Goal: Transaction & Acquisition: Purchase product/service

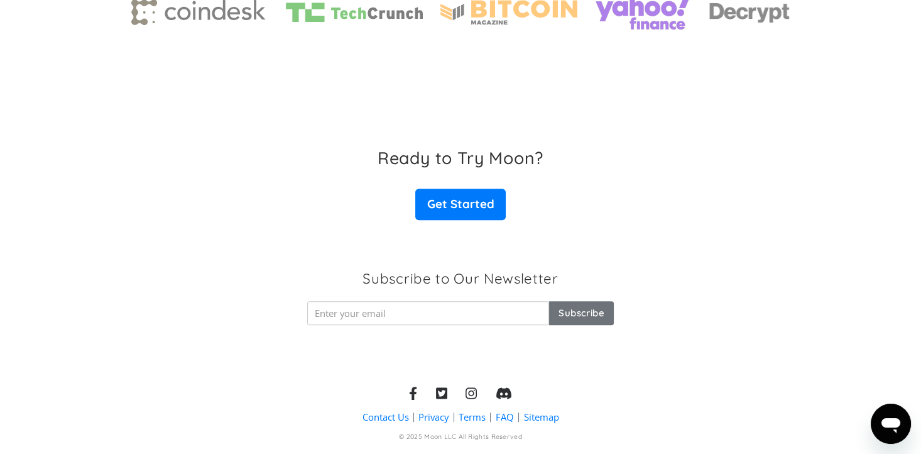
scroll to position [2006, 0]
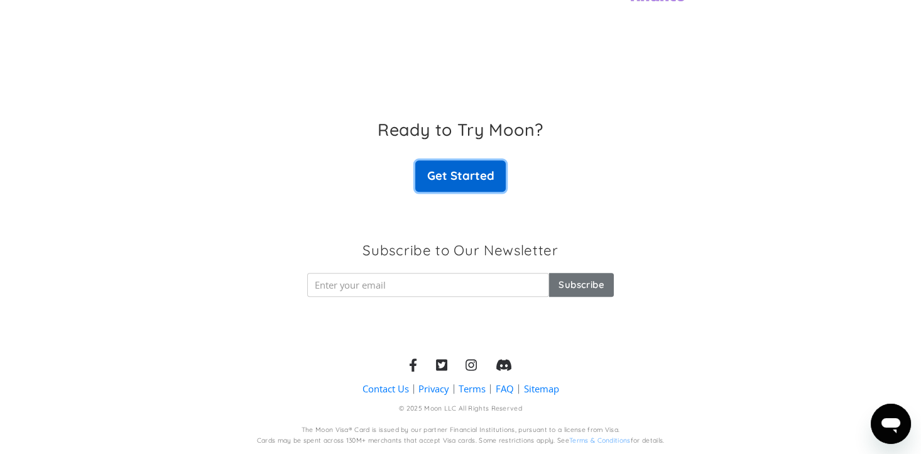
click at [464, 187] on link "Get Started" at bounding box center [460, 175] width 90 height 31
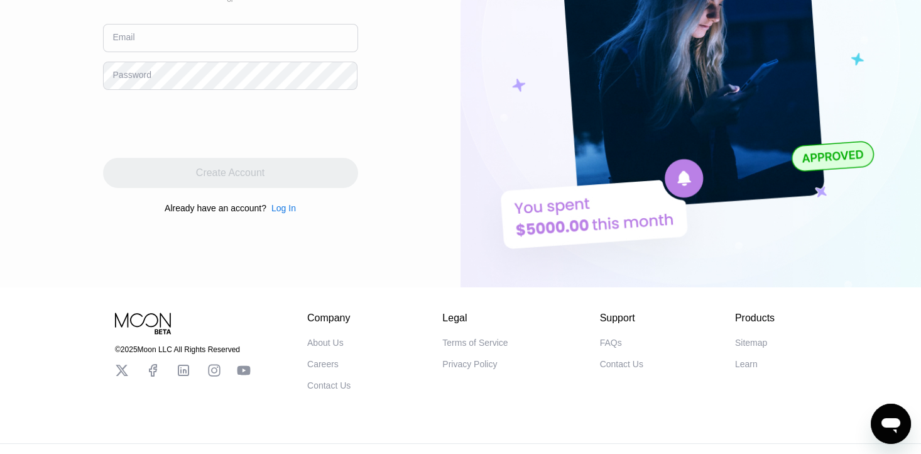
scroll to position [237, 0]
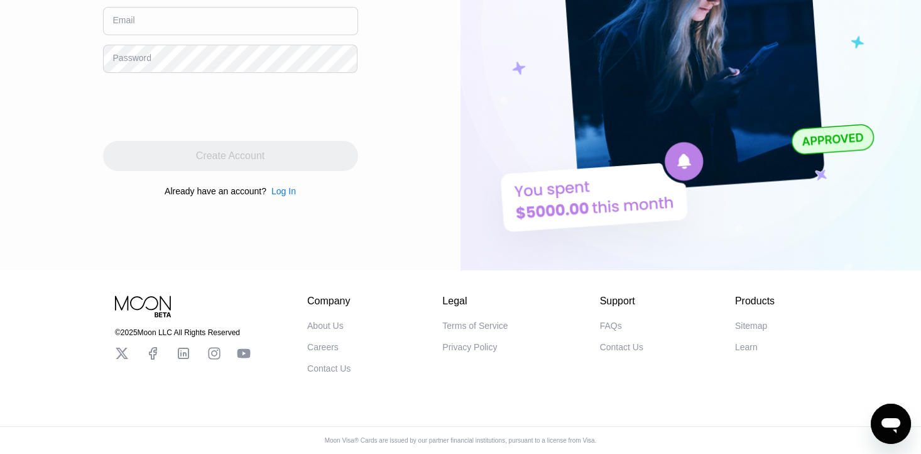
click at [324, 325] on div "About Us" at bounding box center [325, 325] width 36 height 10
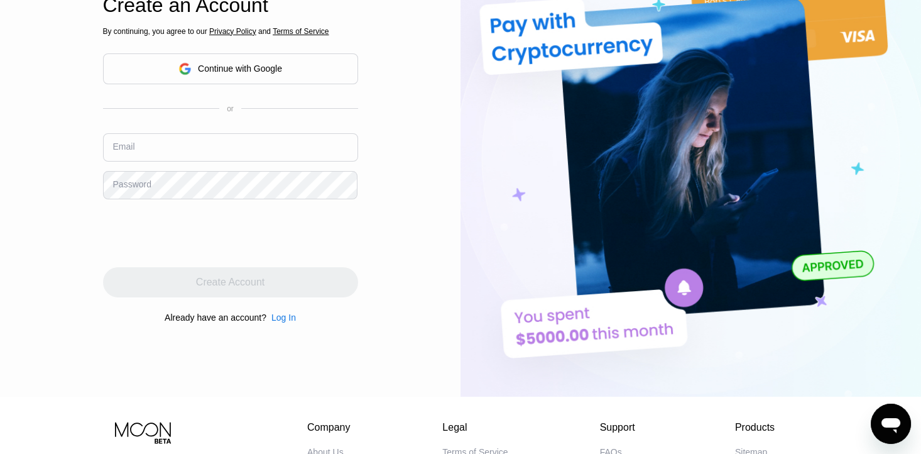
scroll to position [0, 0]
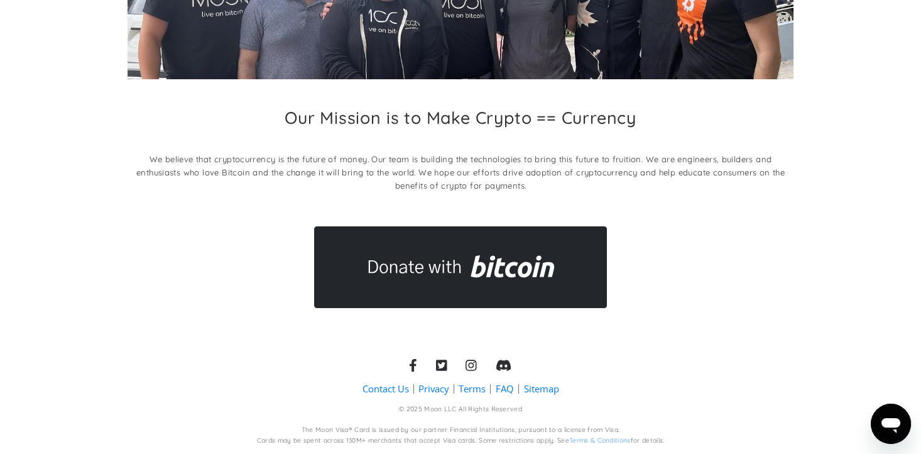
click at [472, 386] on link "Terms" at bounding box center [472, 388] width 27 height 13
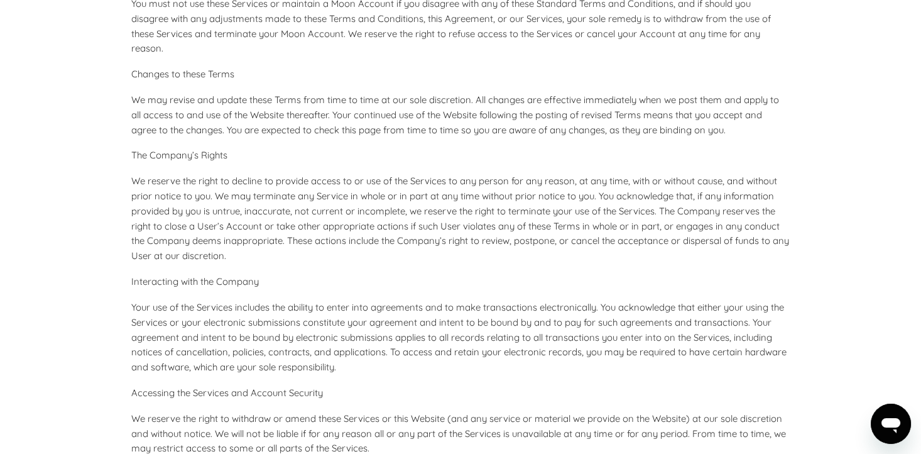
scroll to position [440, 0]
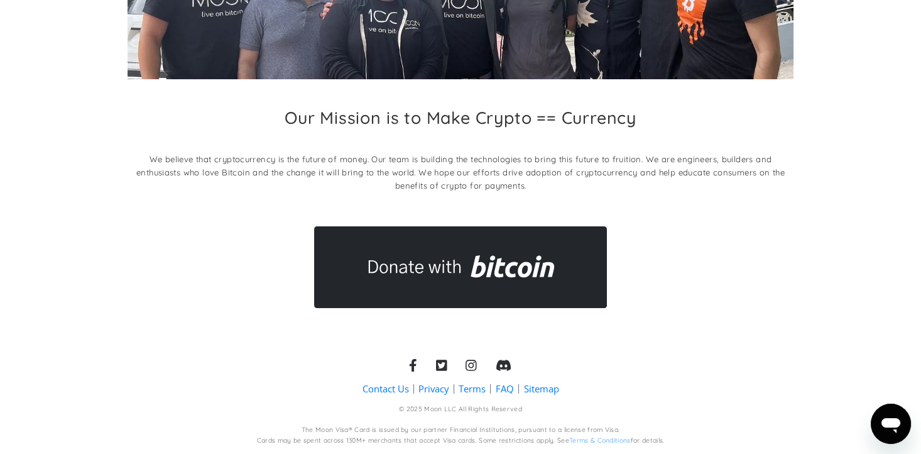
click at [503, 388] on link "FAQ" at bounding box center [505, 388] width 18 height 13
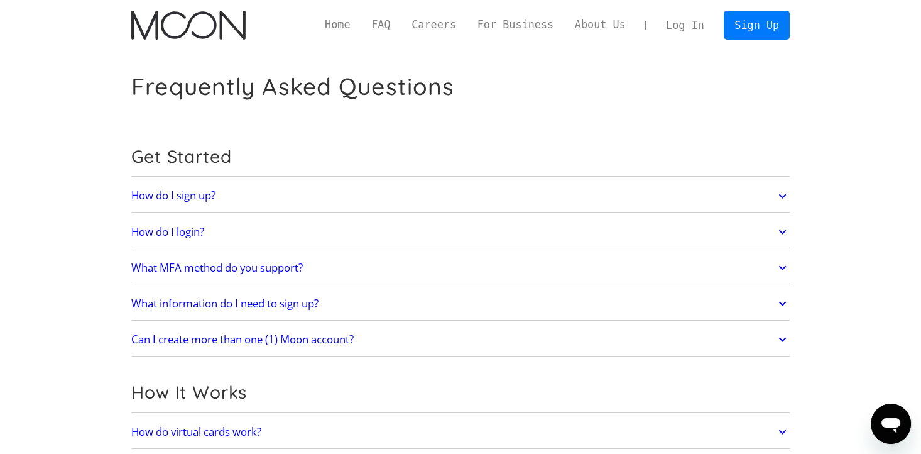
click at [359, 302] on link "What information do I need to sign up?" at bounding box center [460, 303] width 658 height 26
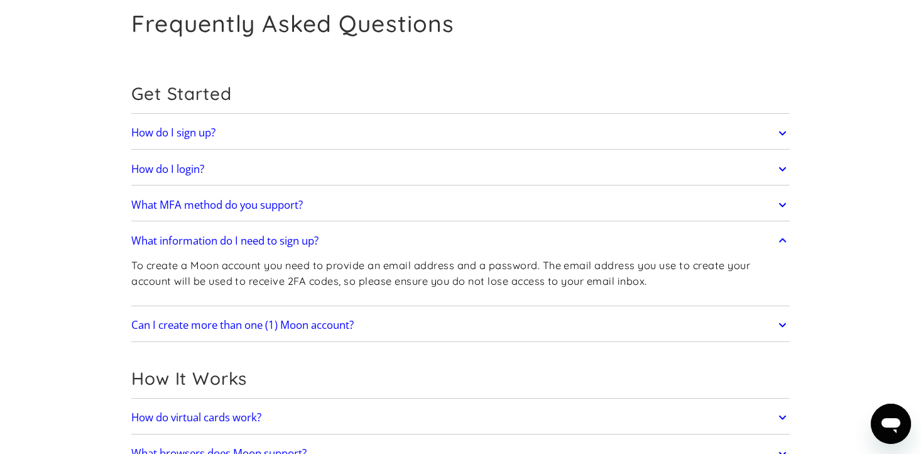
scroll to position [126, 0]
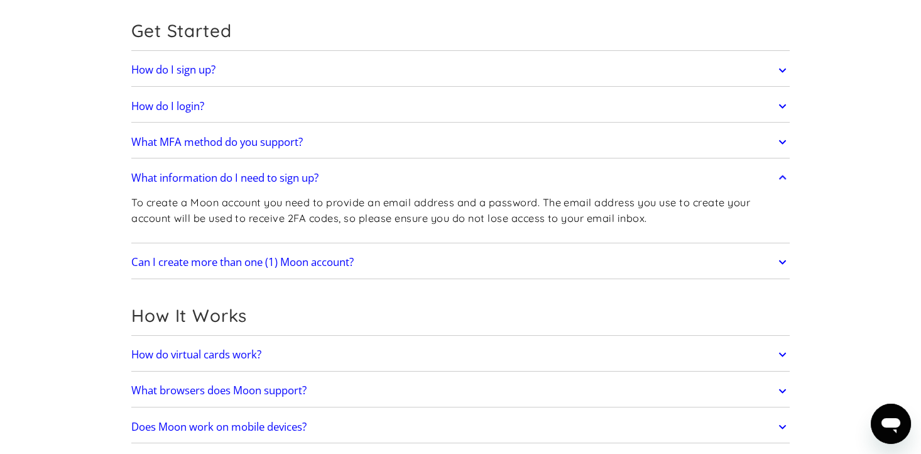
click at [388, 267] on link "Can I create more than one (1) Moon account?" at bounding box center [460, 262] width 658 height 26
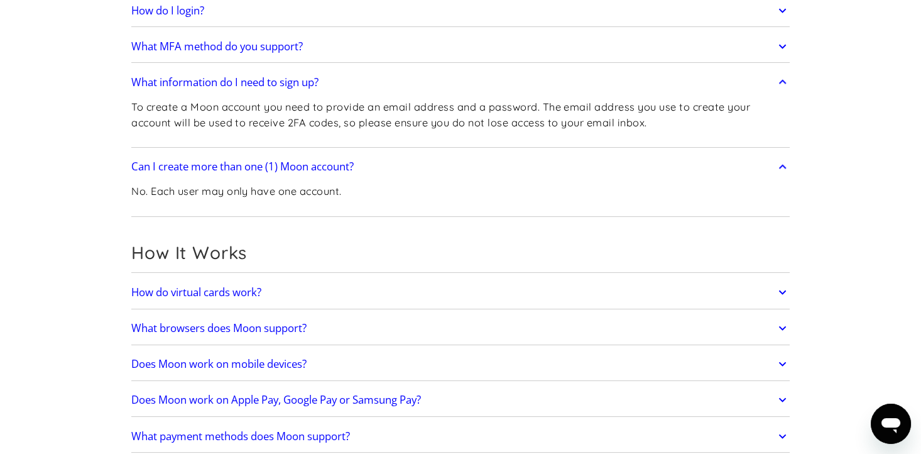
scroll to position [251, 0]
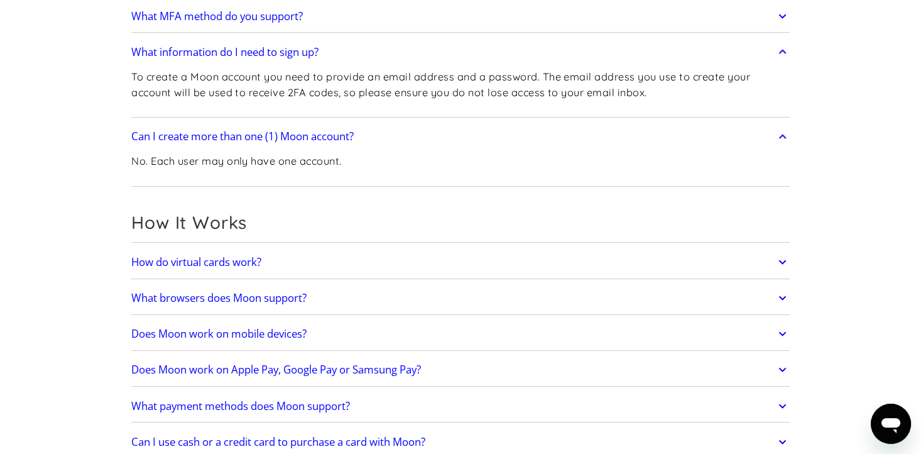
click at [390, 269] on link "How do virtual cards work?" at bounding box center [460, 262] width 658 height 26
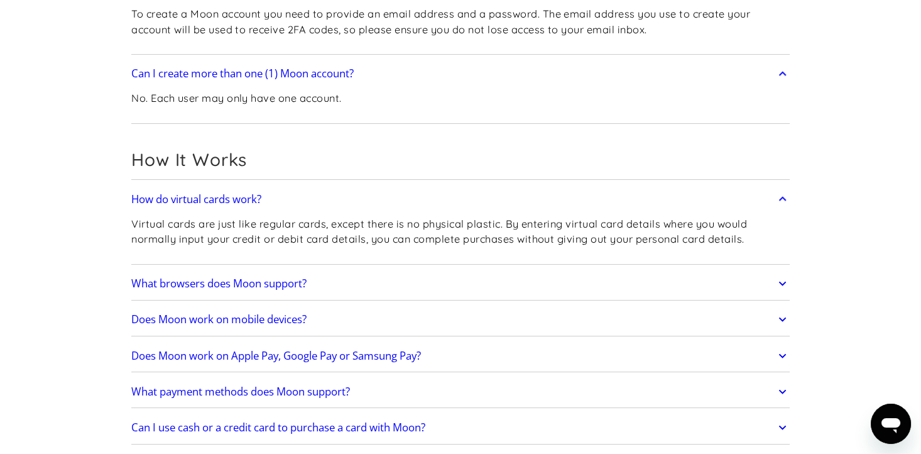
scroll to position [377, 0]
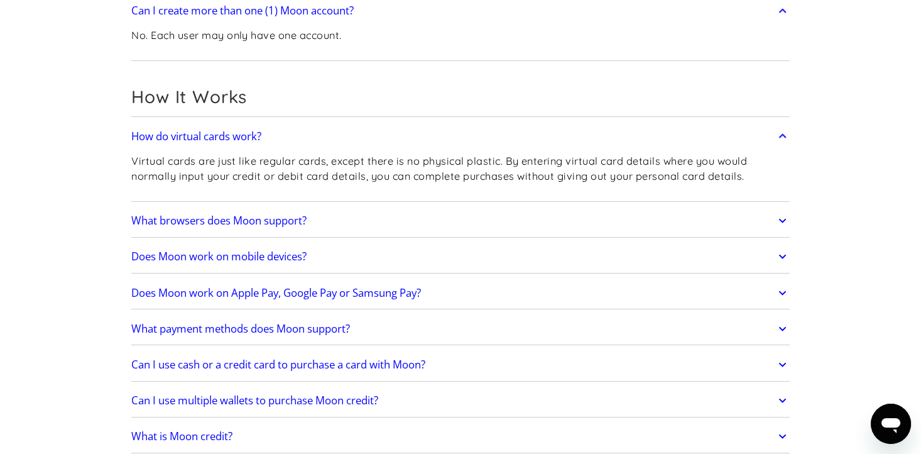
click at [503, 251] on link "Does Moon work on mobile devices?" at bounding box center [460, 256] width 658 height 26
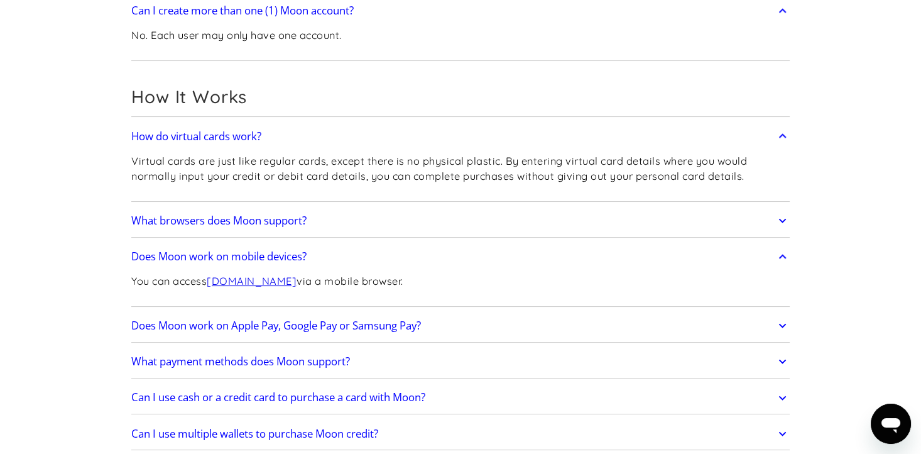
click at [503, 325] on link "Does Moon work on Apple Pay, Google Pay or Samsung Pay?" at bounding box center [460, 325] width 658 height 26
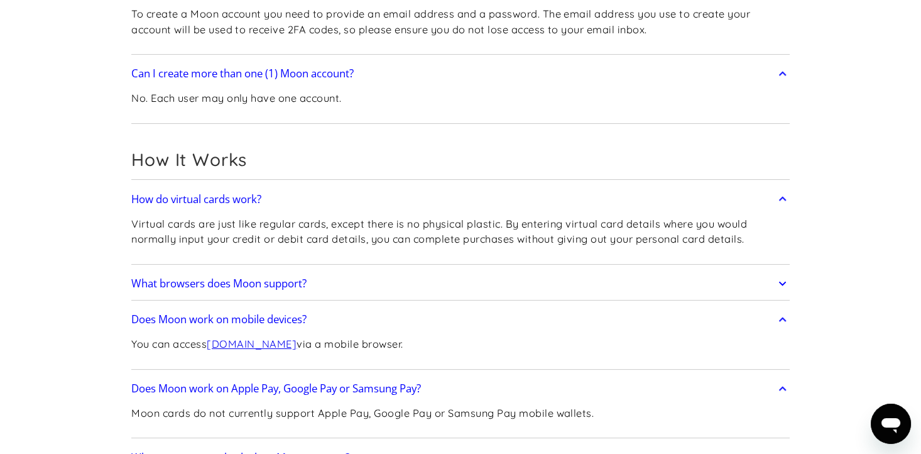
scroll to position [0, 0]
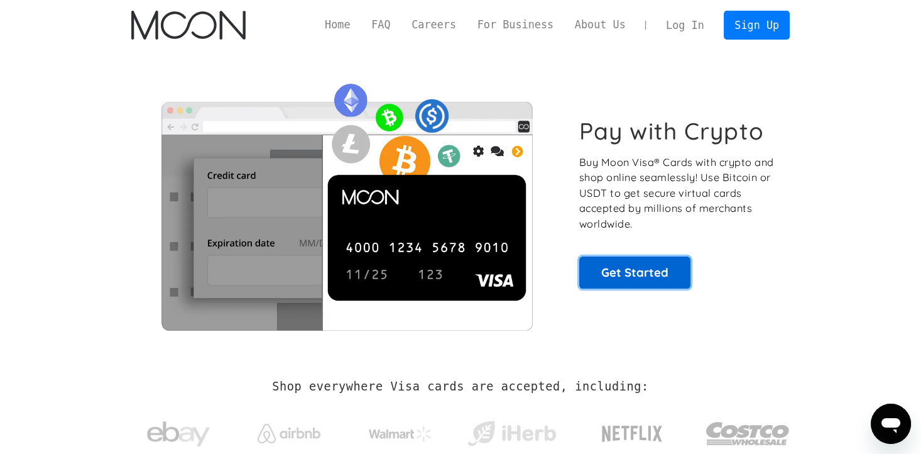
click at [643, 269] on link "Get Started" at bounding box center [634, 271] width 111 height 31
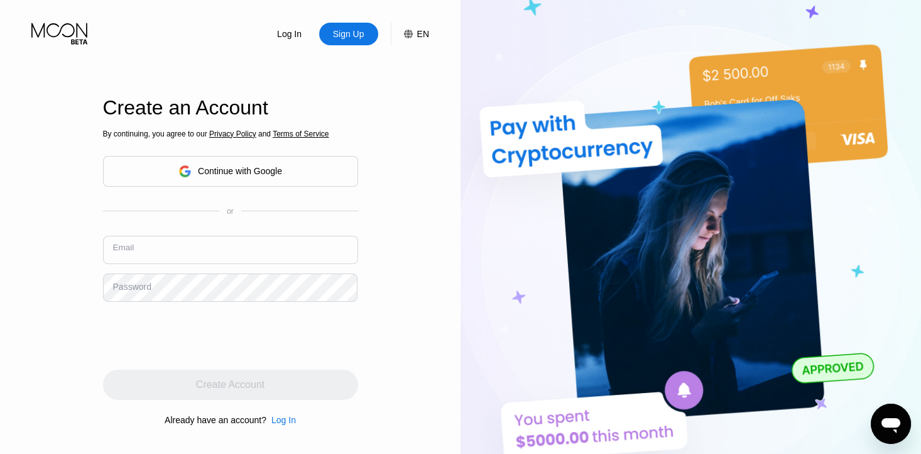
click at [226, 252] on input "text" at bounding box center [230, 250] width 255 height 28
type input "estacasinolauso@gmail.com"
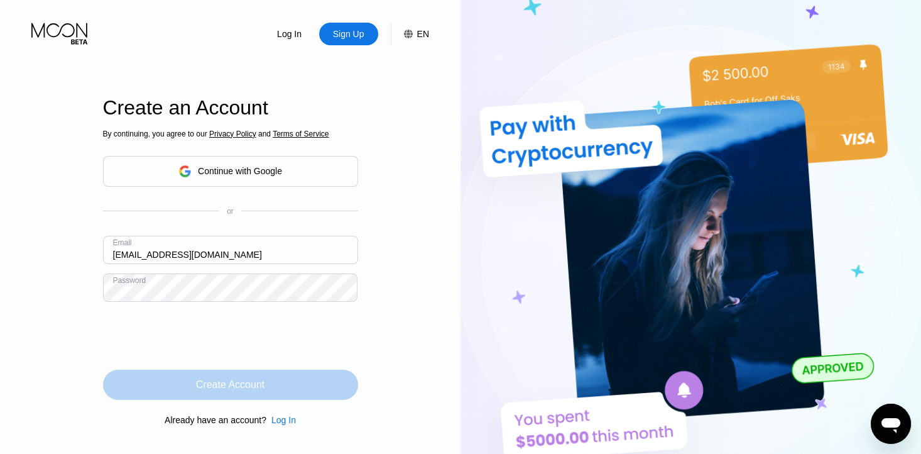
click at [290, 400] on div "Create Account" at bounding box center [230, 384] width 255 height 30
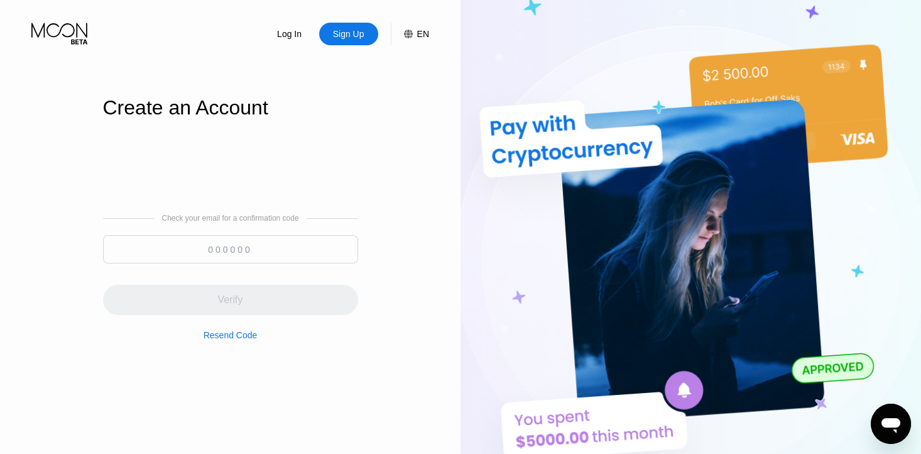
click at [274, 236] on input at bounding box center [230, 249] width 255 height 28
paste input "763919"
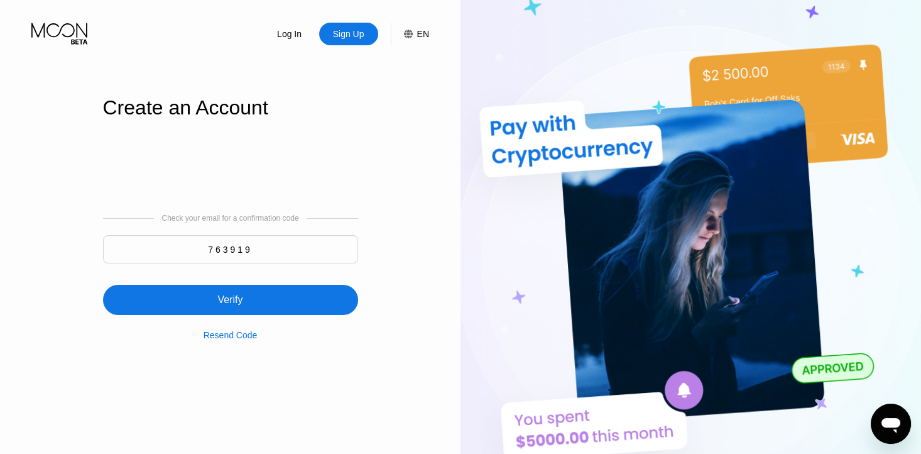
type input "763919"
click at [256, 300] on div "Verify" at bounding box center [230, 300] width 255 height 30
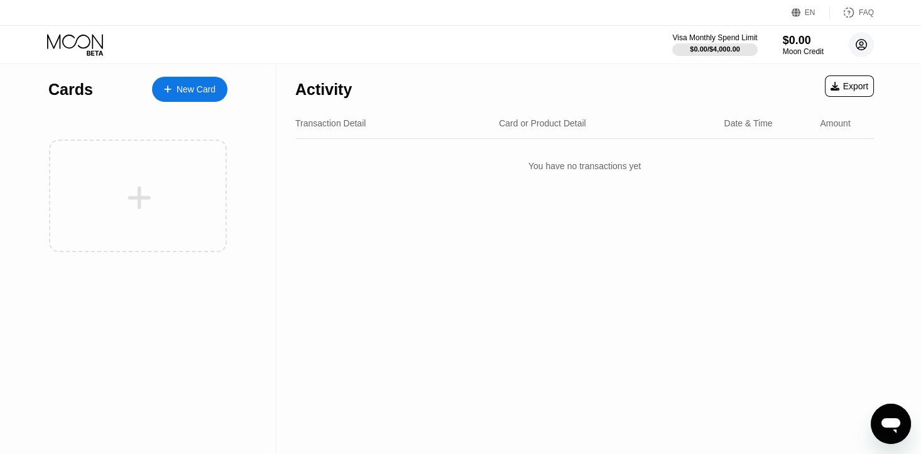
click at [856, 46] on icon at bounding box center [861, 45] width 11 height 11
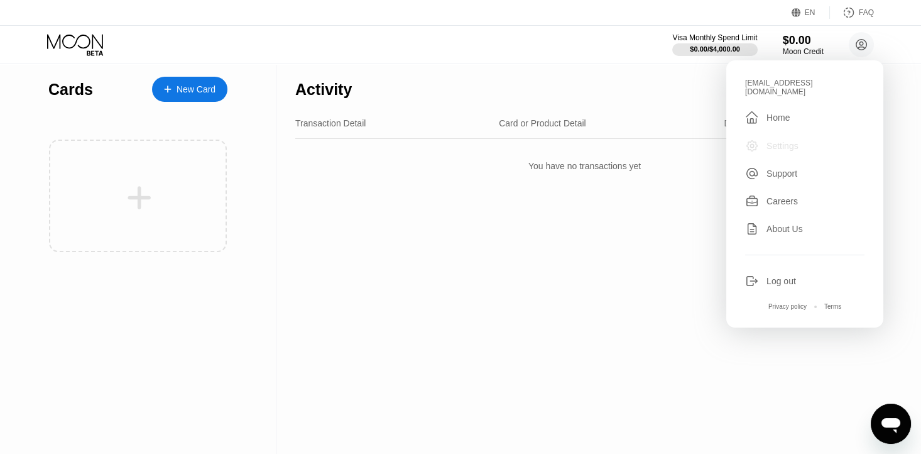
click at [789, 141] on div "Settings" at bounding box center [782, 146] width 32 height 10
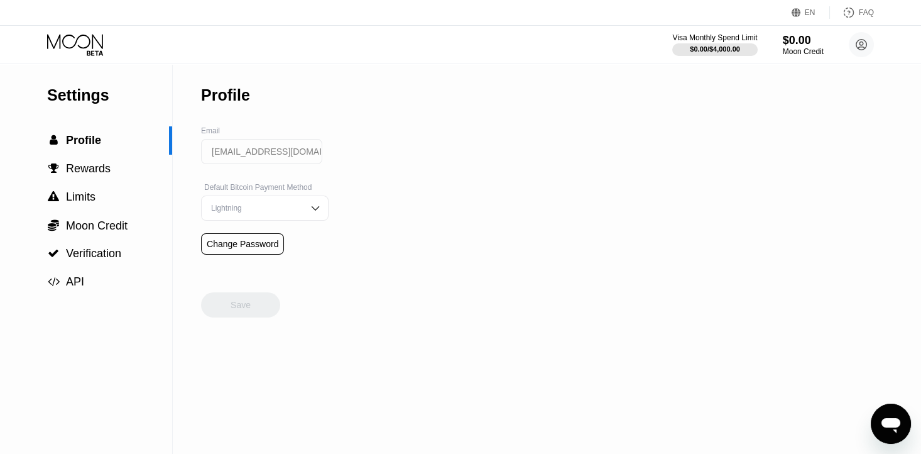
click at [310, 220] on div "Lightning" at bounding box center [265, 207] width 128 height 25
click at [315, 216] on div "Lightning" at bounding box center [265, 207] width 128 height 25
click at [105, 180] on div " Rewards" at bounding box center [86, 169] width 172 height 28
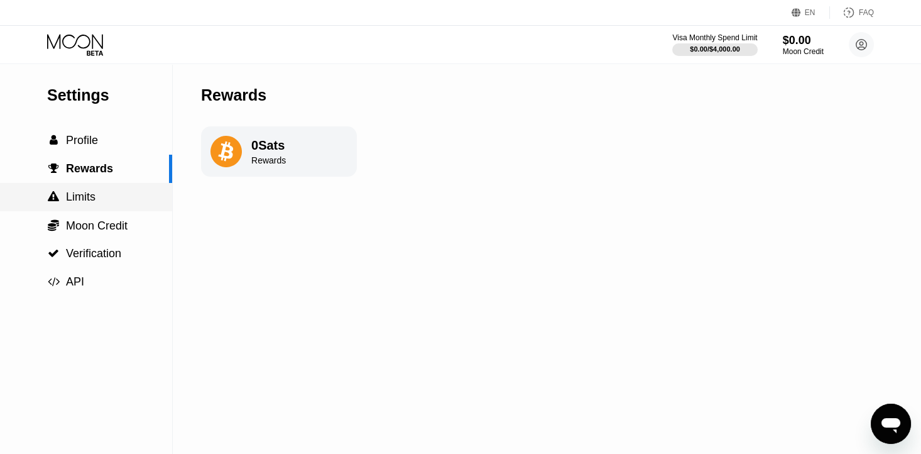
click at [102, 193] on div " Limits" at bounding box center [86, 196] width 172 height 13
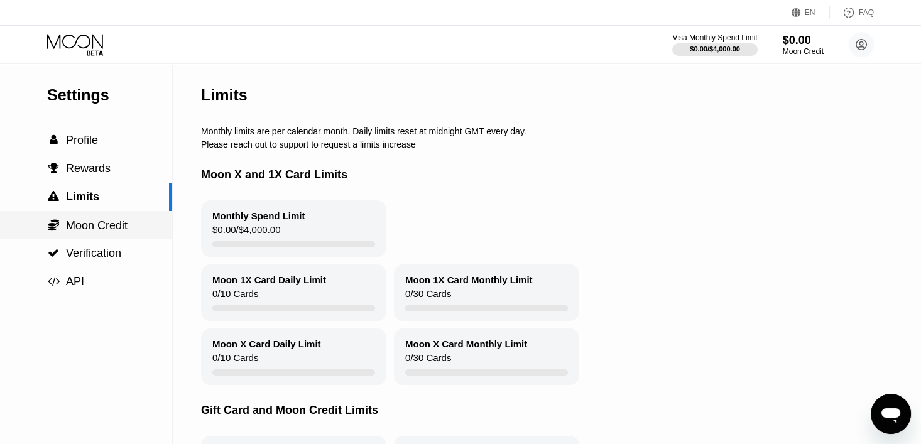
click at [110, 232] on span "Moon Credit" at bounding box center [97, 225] width 62 height 13
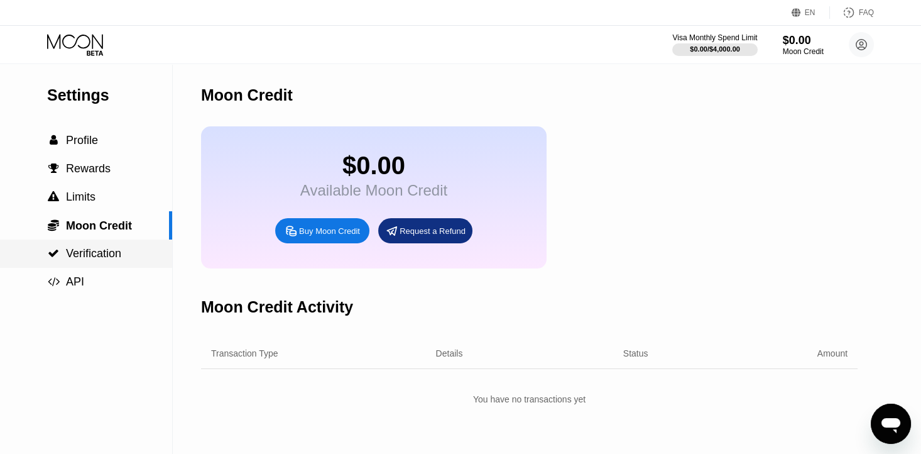
click at [96, 264] on div " Verification" at bounding box center [86, 253] width 172 height 28
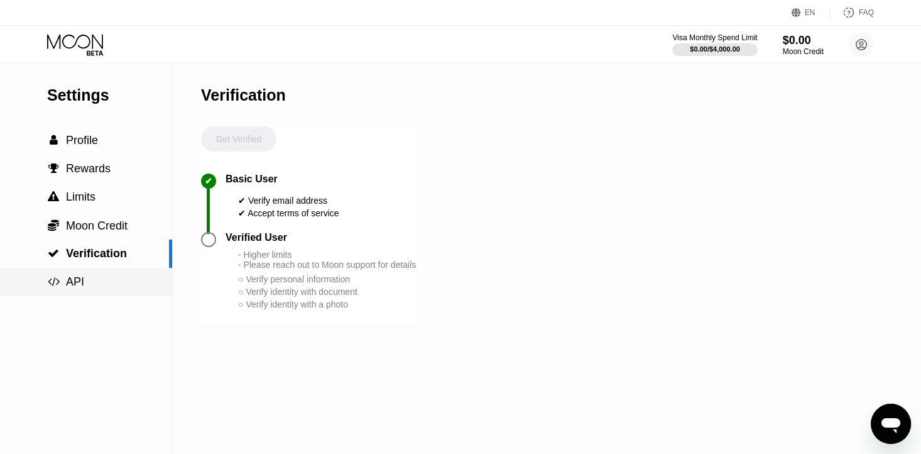
click at [104, 280] on div " API" at bounding box center [86, 281] width 172 height 13
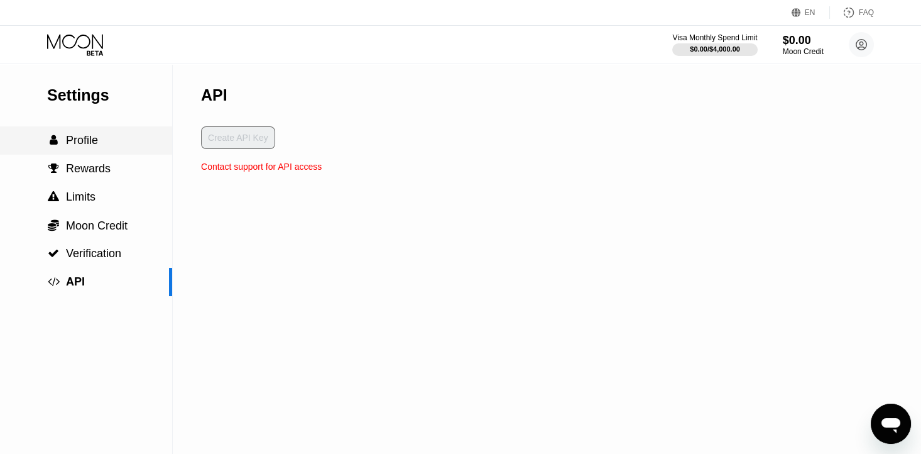
click at [87, 153] on div " Profile" at bounding box center [86, 140] width 172 height 28
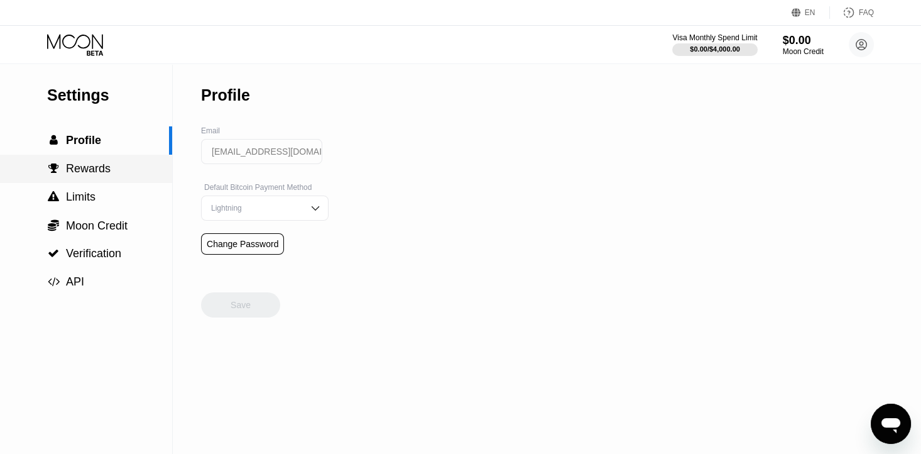
click at [101, 175] on span "Rewards" at bounding box center [88, 168] width 45 height 13
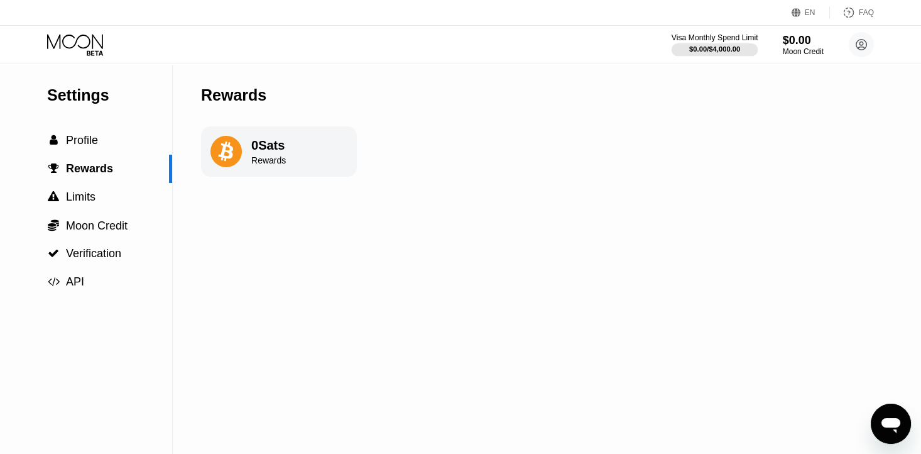
click at [741, 46] on div at bounding box center [715, 49] width 87 height 13
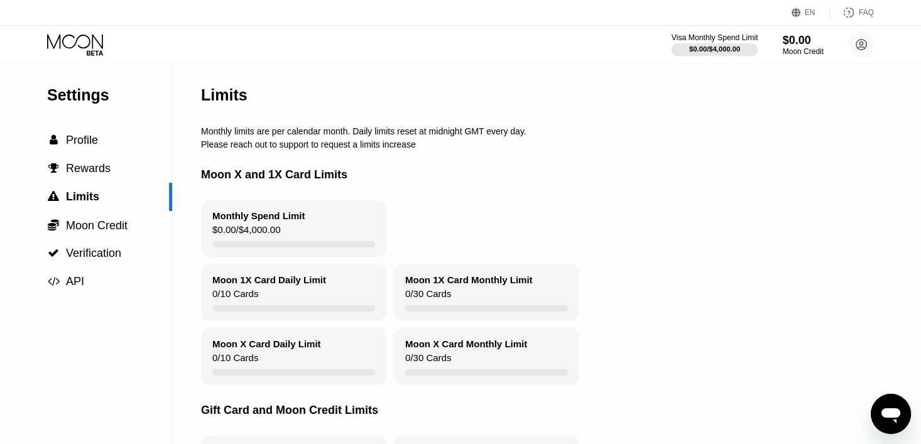
click at [722, 50] on div "$0.00 / $4,000.00" at bounding box center [714, 49] width 51 height 8
click at [706, 52] on div "$0.00 / $4,000.00" at bounding box center [715, 49] width 50 height 8
click at [852, 46] on circle at bounding box center [861, 44] width 25 height 25
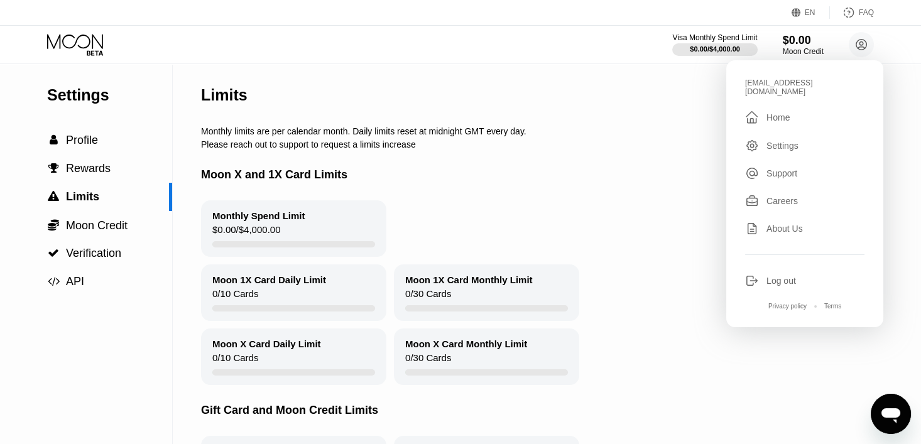
click at [770, 112] on div "Home" at bounding box center [777, 117] width 23 height 10
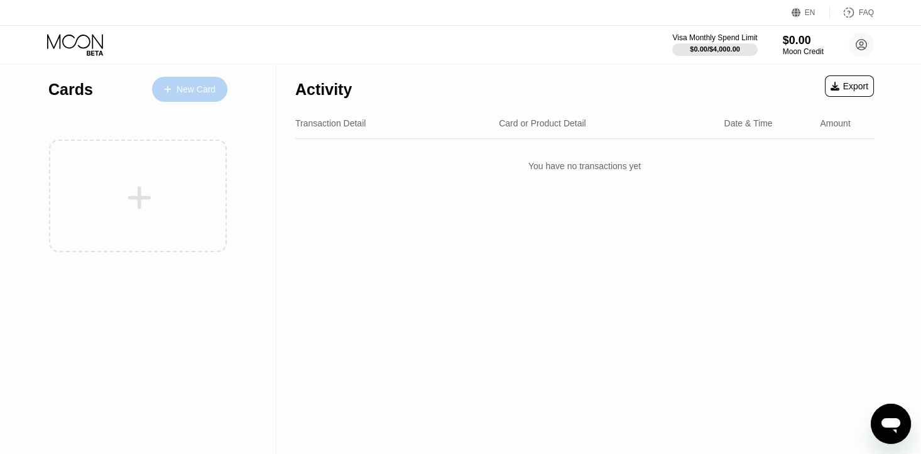
click at [188, 86] on div "New Card" at bounding box center [196, 89] width 39 height 11
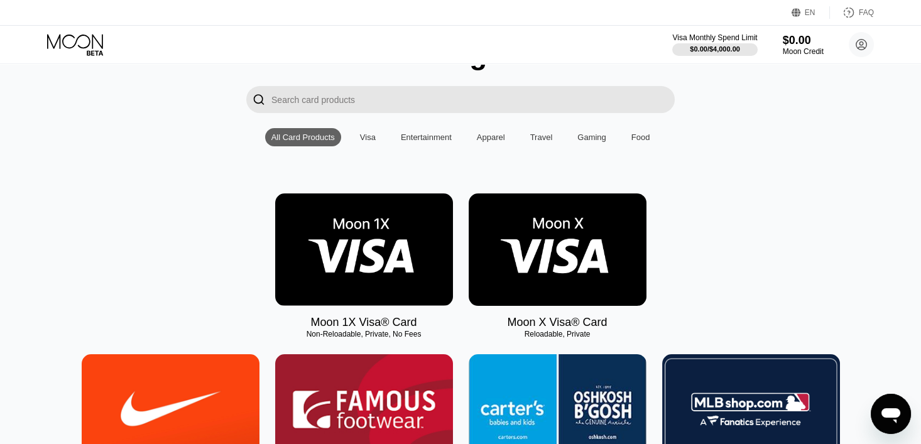
scroll to position [126, 0]
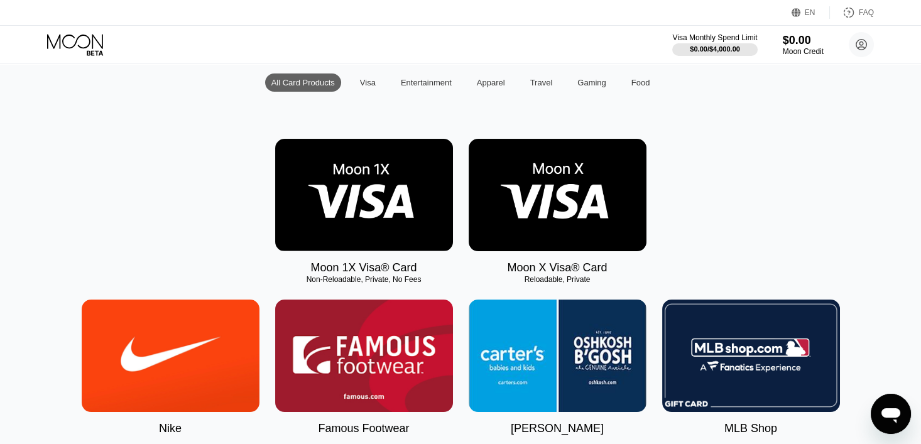
click at [546, 231] on img at bounding box center [558, 195] width 178 height 112
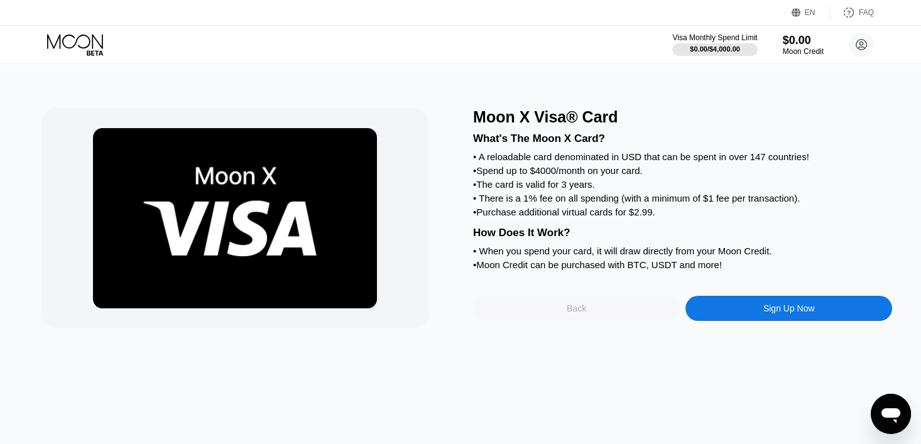
click at [557, 321] on div "Back" at bounding box center [576, 308] width 207 height 25
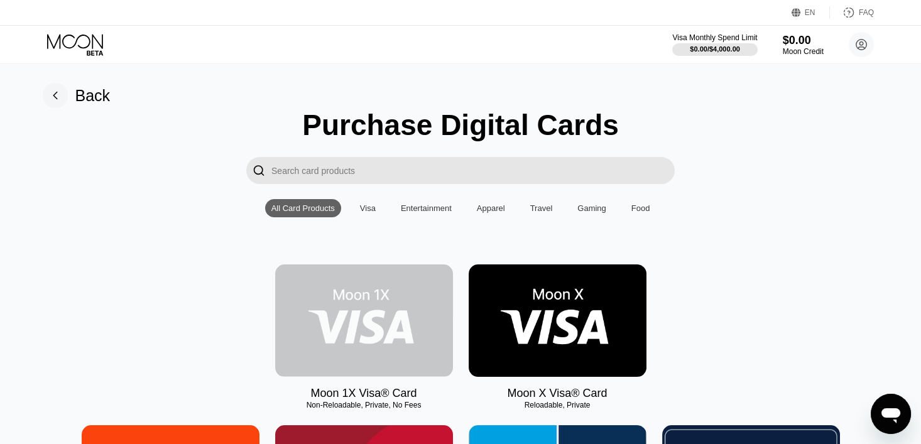
click at [403, 319] on img at bounding box center [364, 320] width 178 height 112
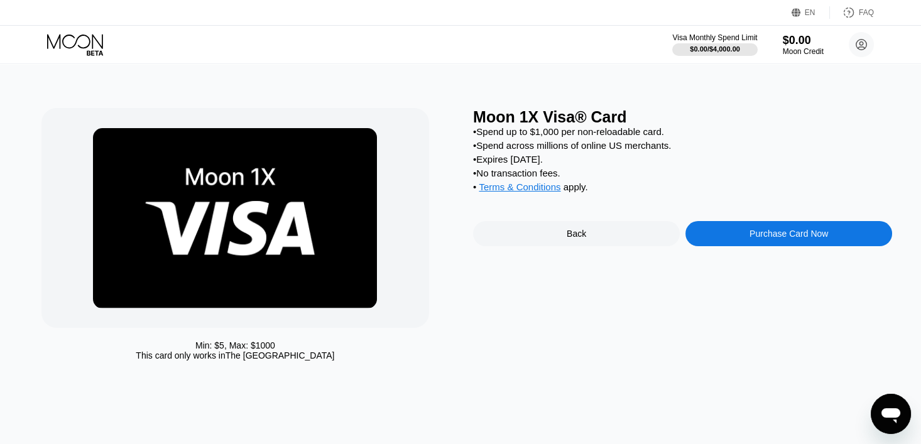
click at [601, 244] on div "Back" at bounding box center [576, 233] width 207 height 25
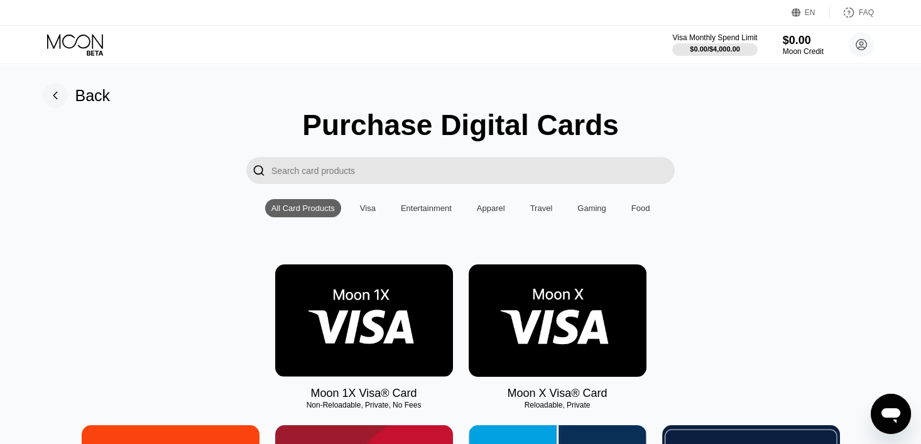
click at [575, 303] on img at bounding box center [558, 320] width 178 height 112
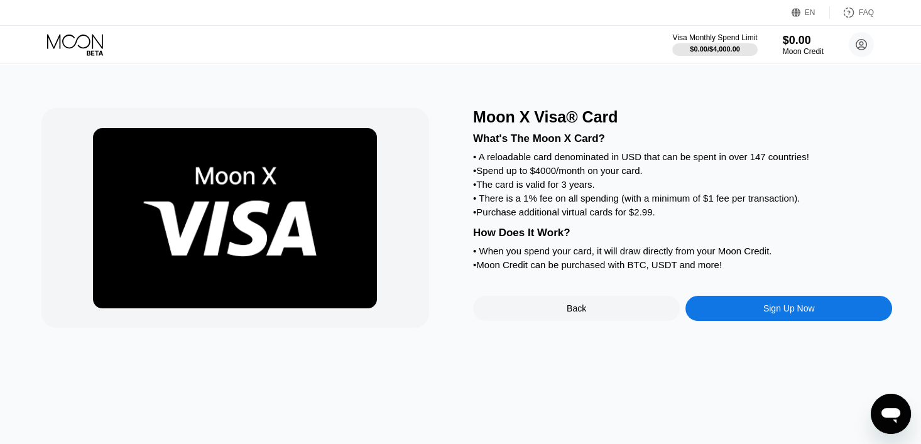
scroll to position [63, 0]
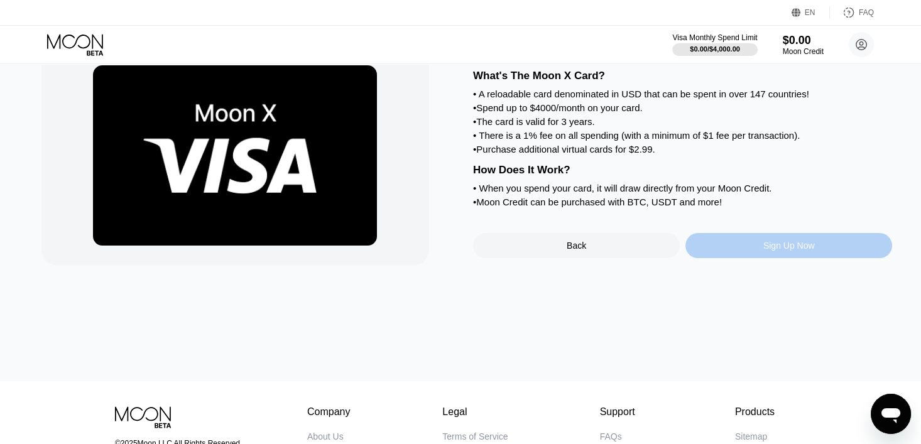
click at [722, 258] on div "Sign Up Now" at bounding box center [788, 245] width 207 height 25
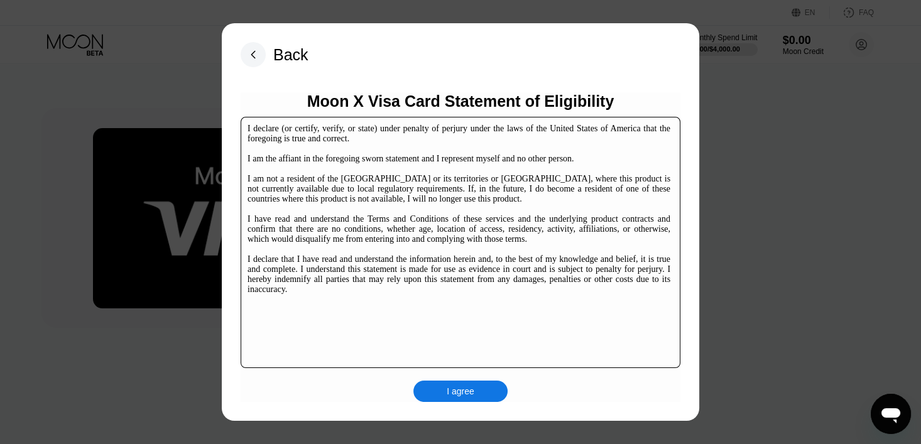
scroll to position [63, 0]
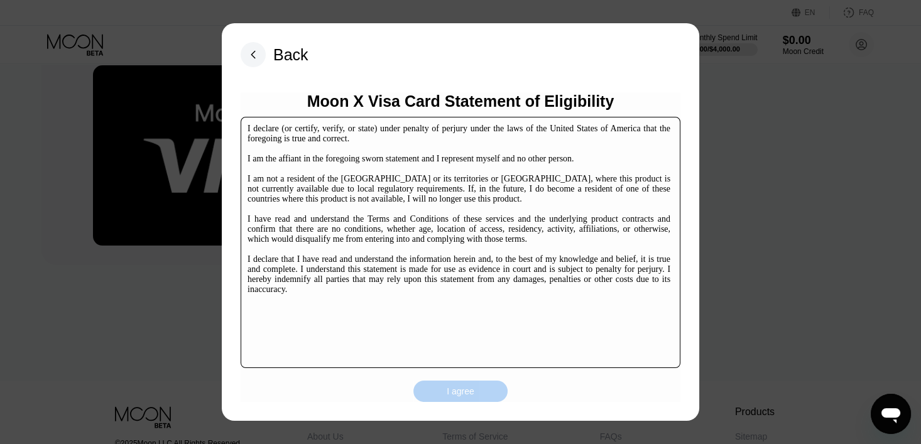
click at [469, 394] on div "I agree" at bounding box center [461, 391] width 28 height 11
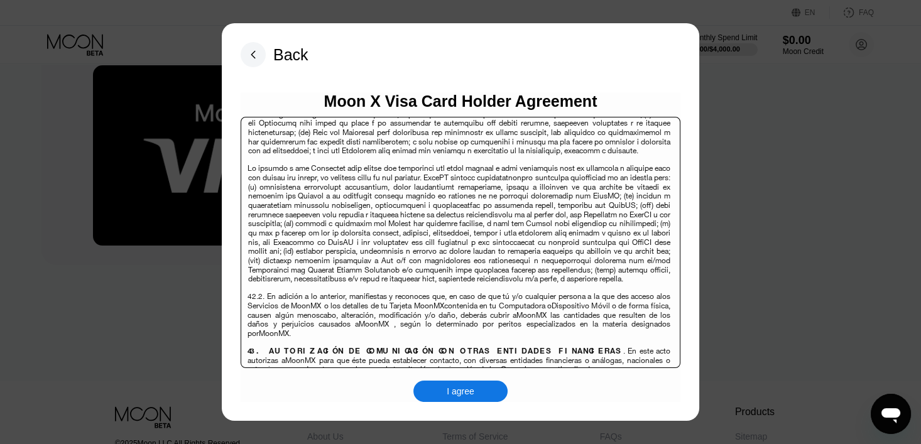
scroll to position [8155, 0]
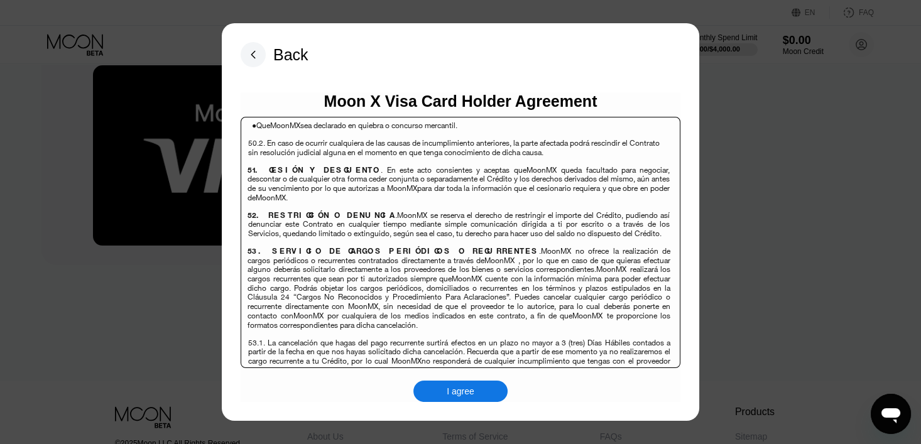
click at [487, 386] on div "I agree" at bounding box center [460, 391] width 94 height 21
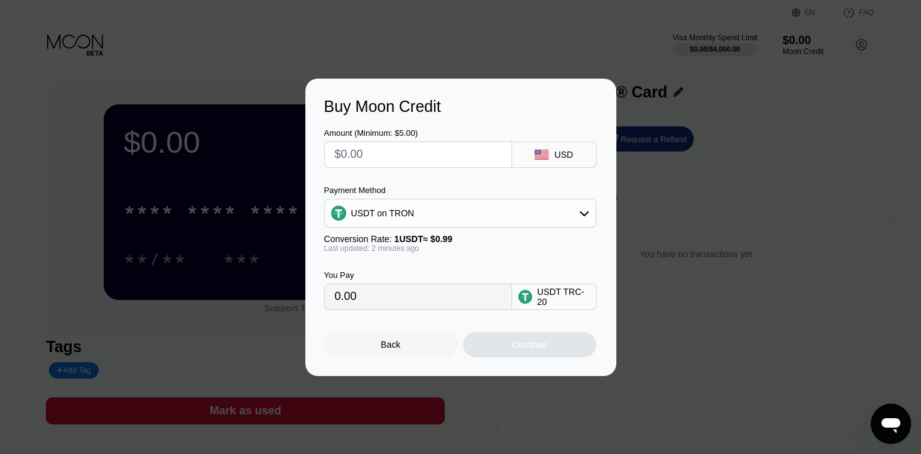
click at [309, 298] on div "Buy Moon Credit Amount (Minimum: $5.00) USD Payment Method USDT on TRON Convers…" at bounding box center [460, 227] width 311 height 297
click at [437, 153] on input "text" at bounding box center [418, 154] width 166 height 25
click at [702, 204] on div "Buy Moon Credit Amount (Minimum: $5.00) USD Payment Method USDT on TRON Convers…" at bounding box center [460, 227] width 921 height 297
click at [469, 71] on div at bounding box center [465, 227] width 930 height 454
click at [464, 58] on div at bounding box center [465, 227] width 930 height 454
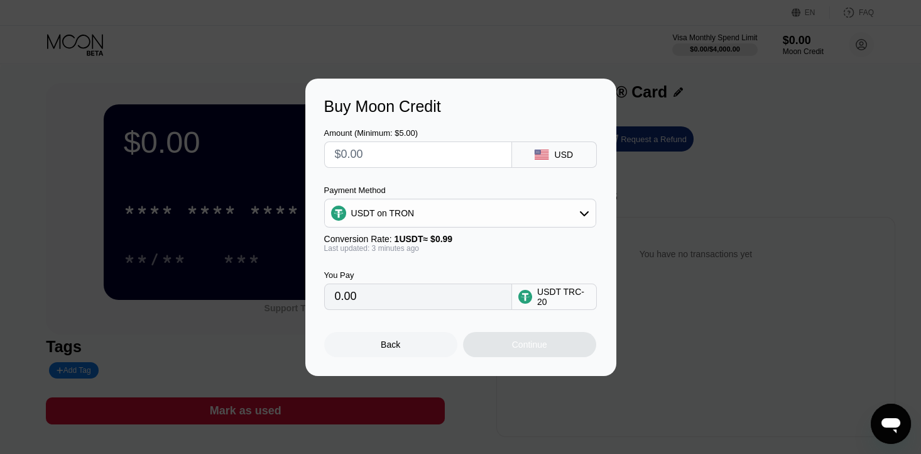
click at [543, 268] on div "You Pay 0.00 USDT TRC-20" at bounding box center [460, 281] width 273 height 57
drag, startPoint x: 405, startPoint y: 339, endPoint x: 406, endPoint y: 346, distance: 7.0
click at [405, 339] on div "Back" at bounding box center [390, 344] width 133 height 25
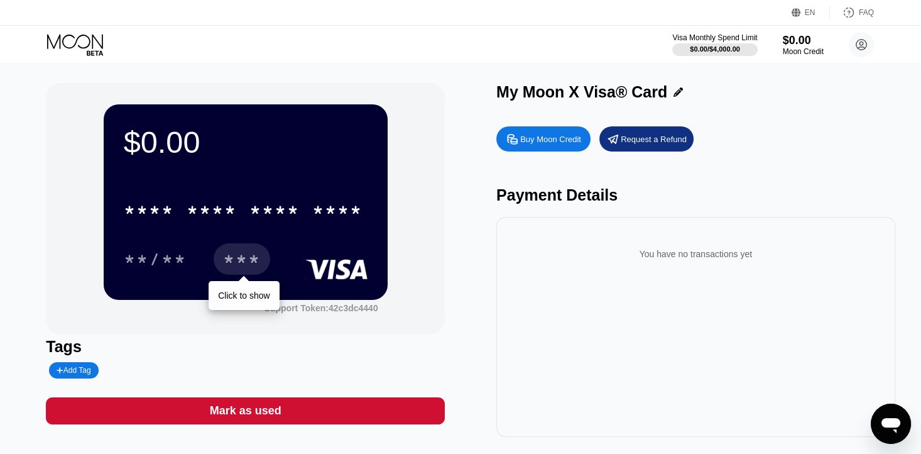
click at [233, 261] on div "***" at bounding box center [242, 261] width 38 height 20
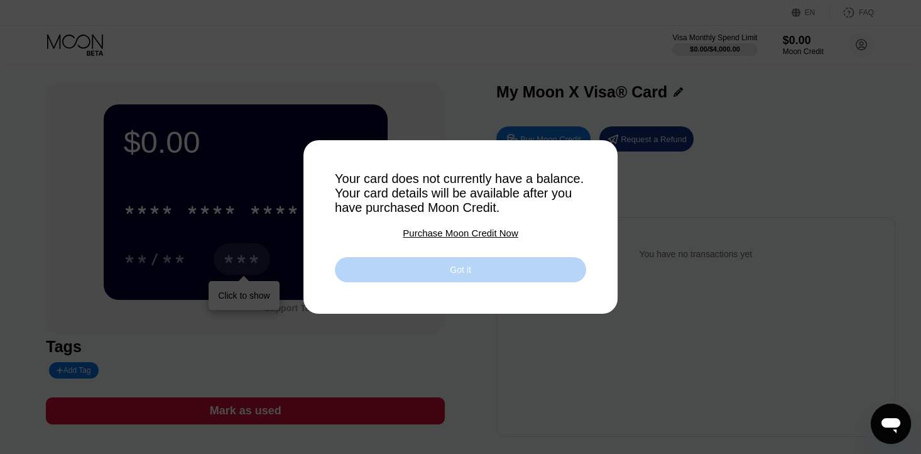
click at [431, 280] on div "Got it" at bounding box center [460, 269] width 251 height 25
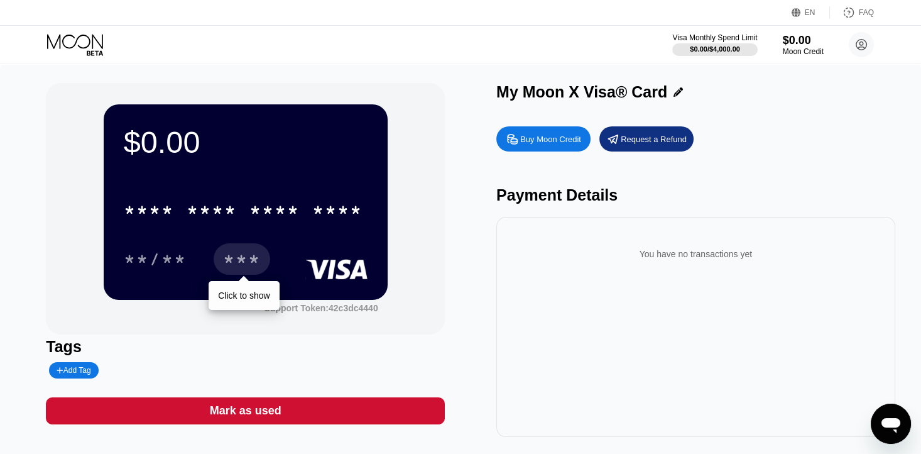
click at [80, 41] on icon at bounding box center [76, 45] width 58 height 22
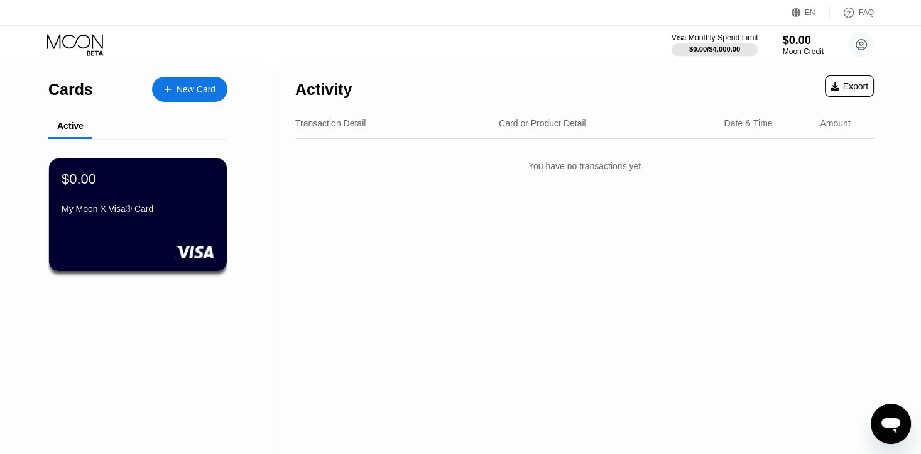
click at [733, 46] on div "$0.00 / $4,000.00" at bounding box center [714, 49] width 51 height 8
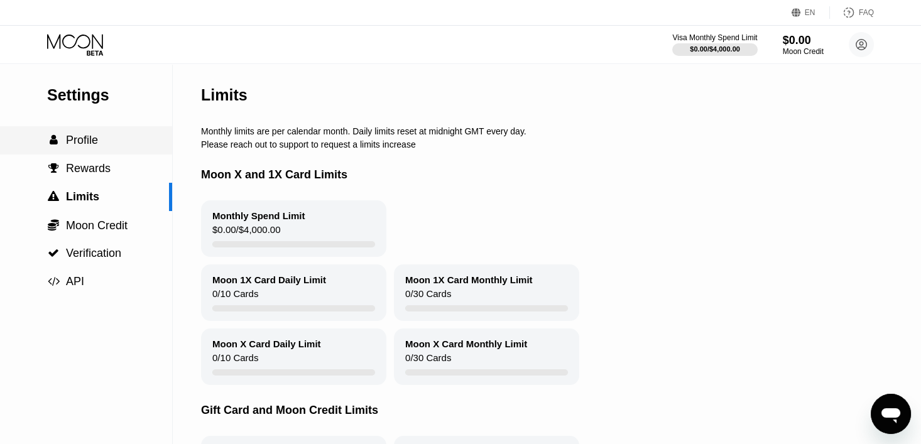
click at [67, 138] on span "Profile" at bounding box center [82, 140] width 32 height 13
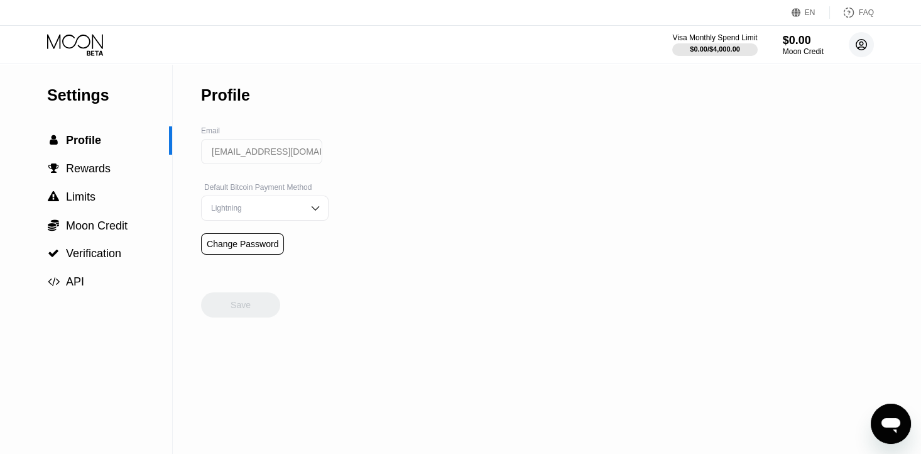
click at [859, 42] on icon at bounding box center [861, 44] width 7 height 7
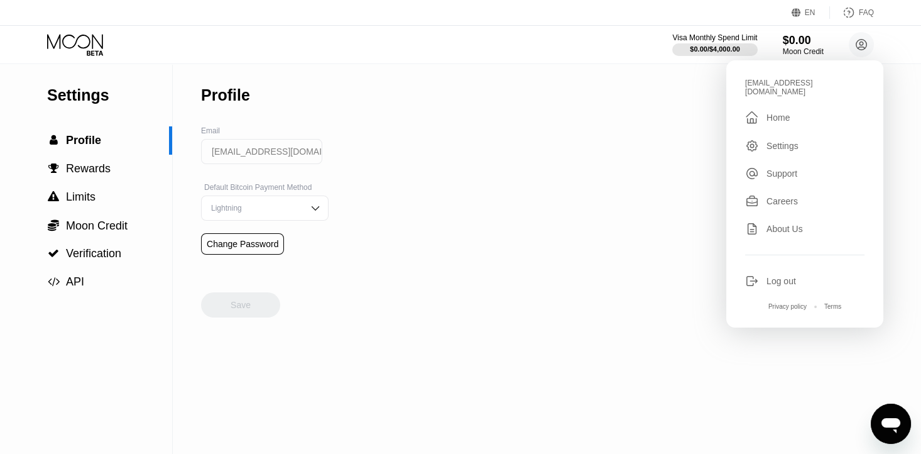
click at [781, 112] on div "Home" at bounding box center [777, 117] width 23 height 10
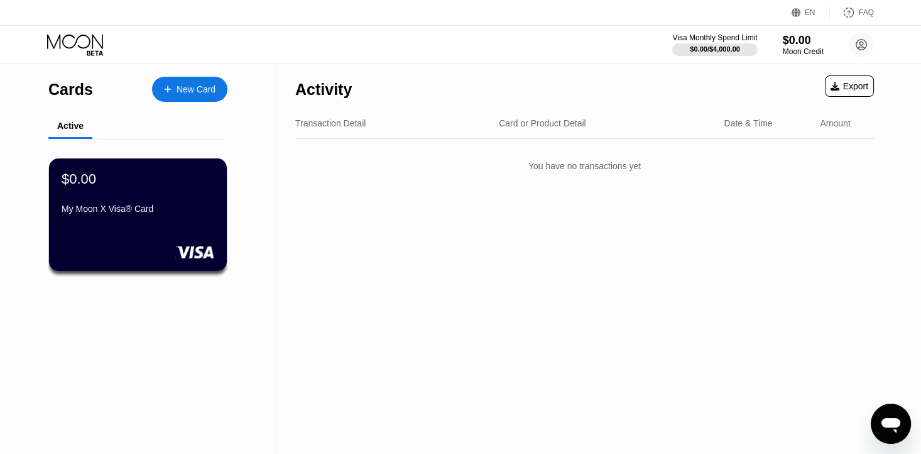
click at [204, 82] on div "New Card" at bounding box center [189, 89] width 75 height 25
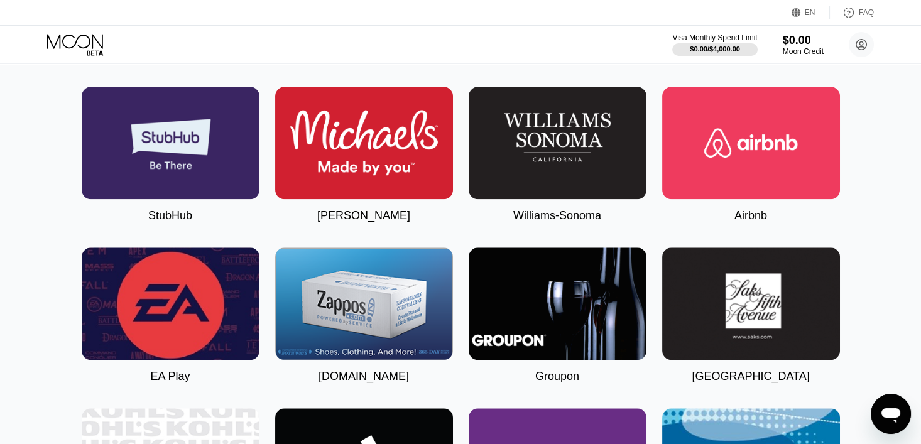
scroll to position [2890, 0]
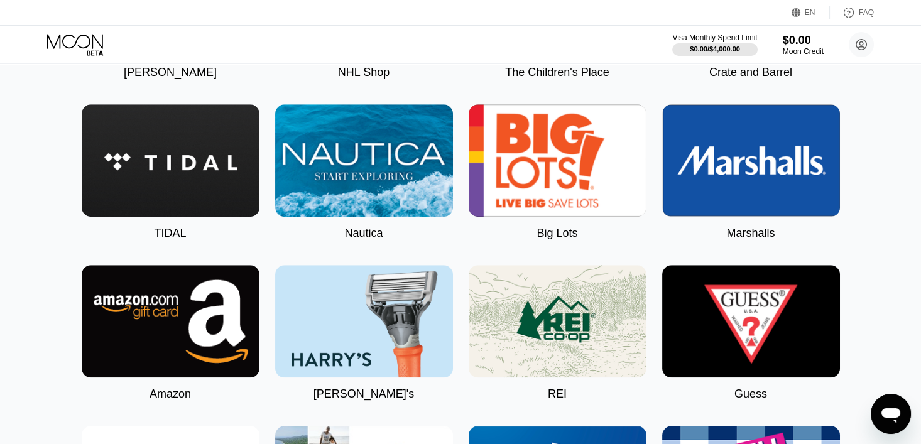
scroll to position [1992, 0]
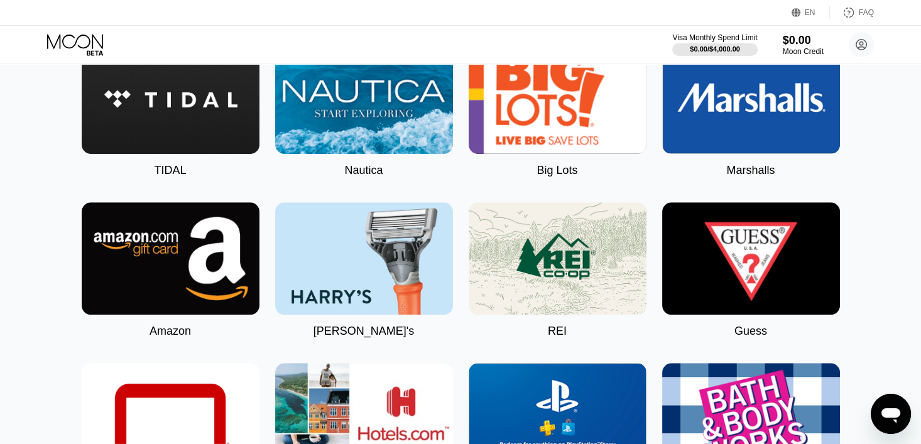
click at [158, 291] on img at bounding box center [171, 258] width 178 height 112
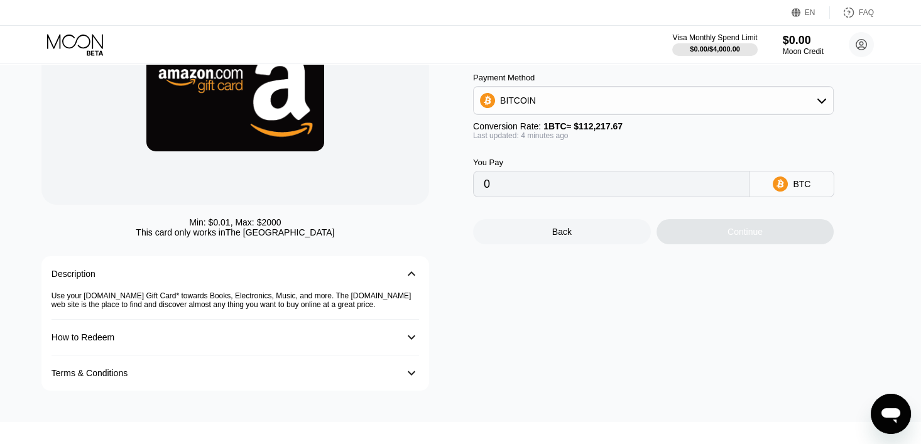
scroll to position [126, 0]
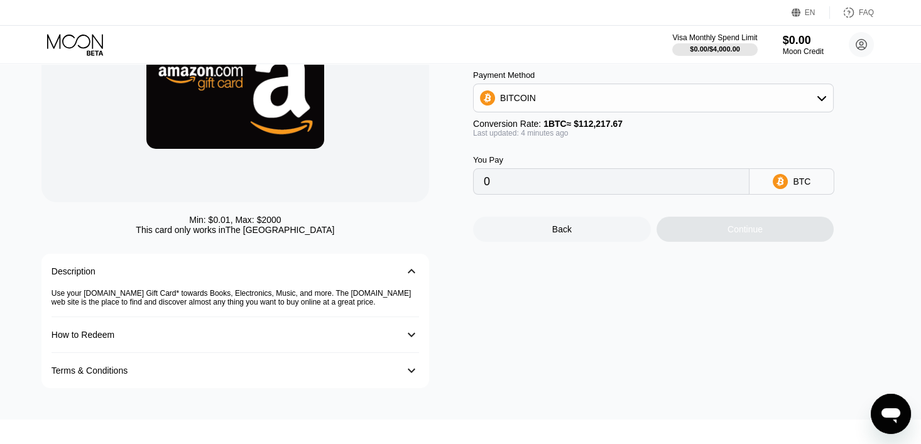
click at [408, 334] on div "󰅀" at bounding box center [411, 334] width 15 height 15
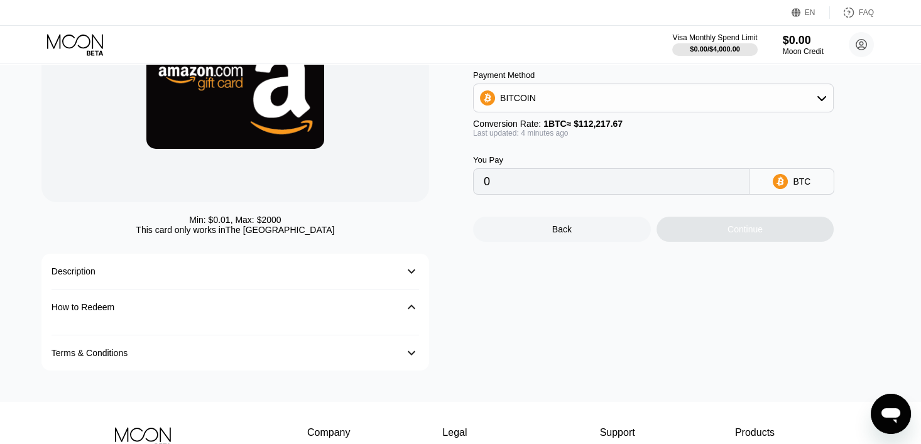
click at [403, 307] on div "How to Redeem 󰅀" at bounding box center [235, 307] width 367 height 35
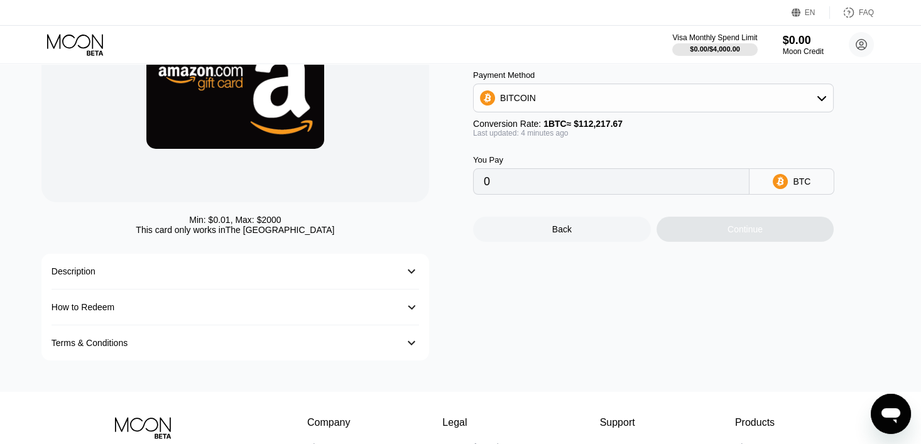
click at [403, 310] on div "How to Redeem 󰅀" at bounding box center [235, 308] width 367 height 36
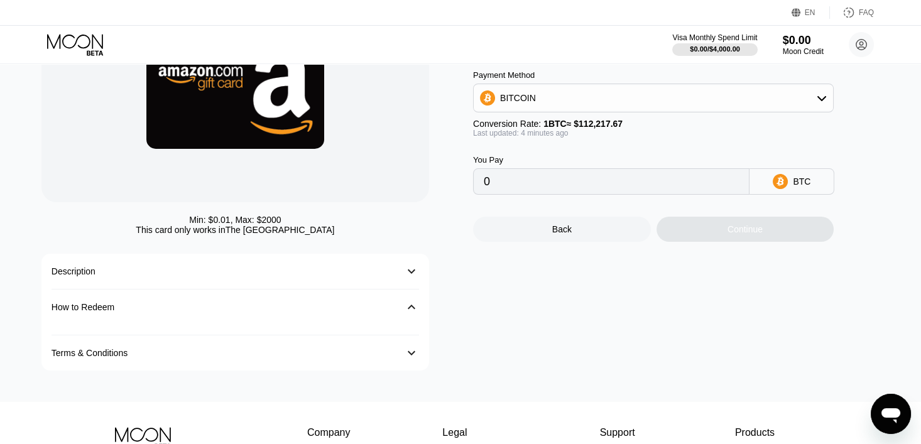
click at [403, 344] on div "Terms & Conditions 󰅀" at bounding box center [235, 352] width 367 height 35
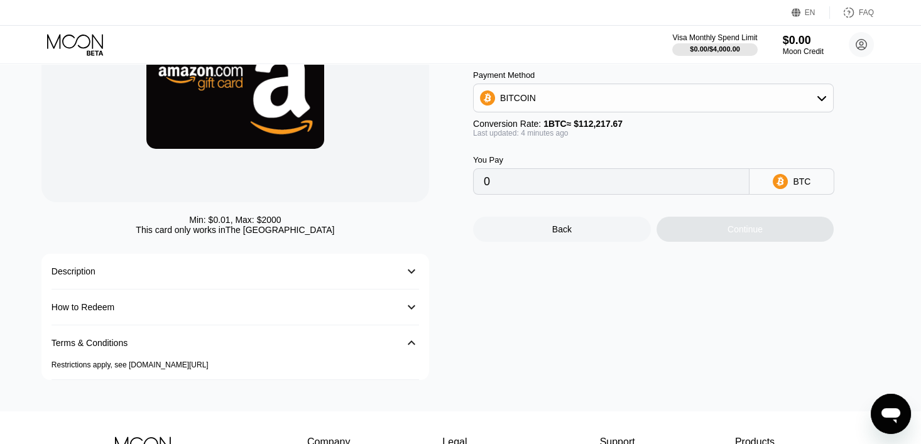
scroll to position [188, 0]
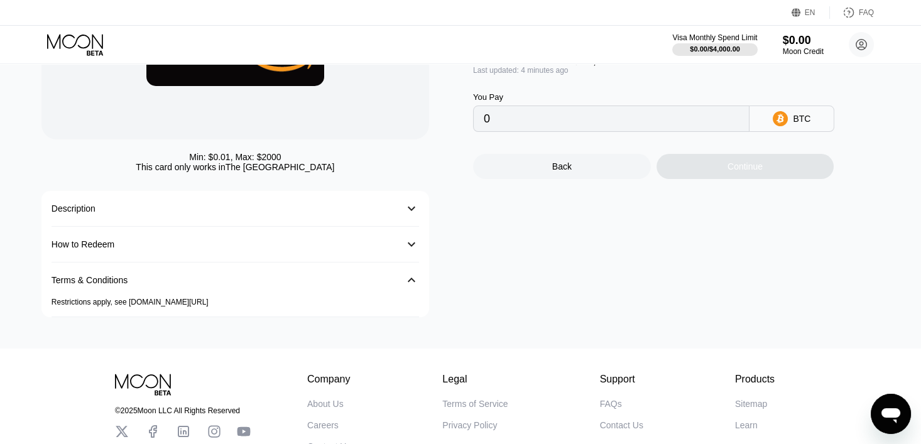
click at [391, 214] on div "Description" at bounding box center [223, 209] width 342 height 10
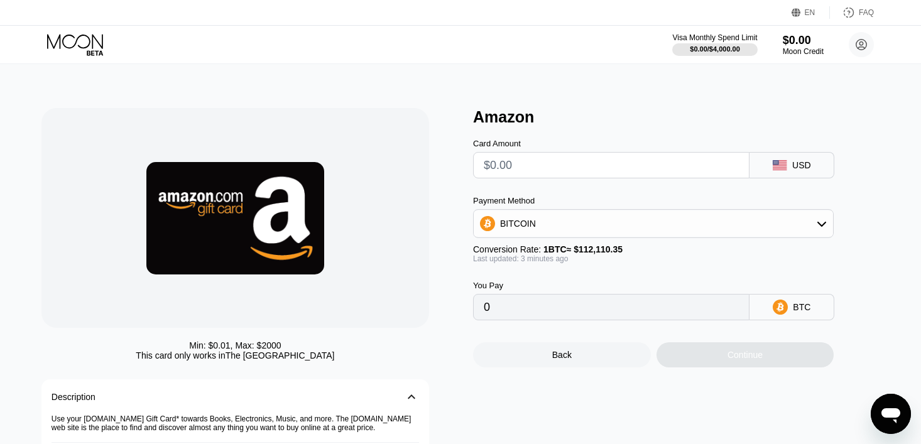
scroll to position [188, 0]
